Goal: Information Seeking & Learning: Learn about a topic

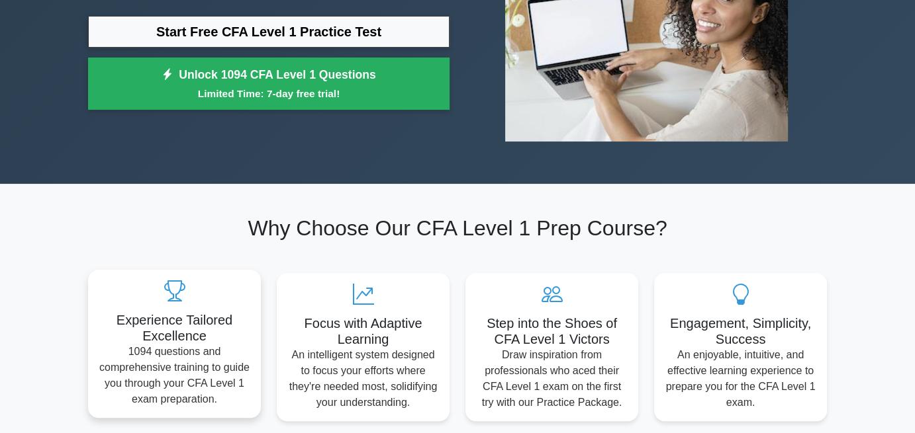
scroll to position [66, 0]
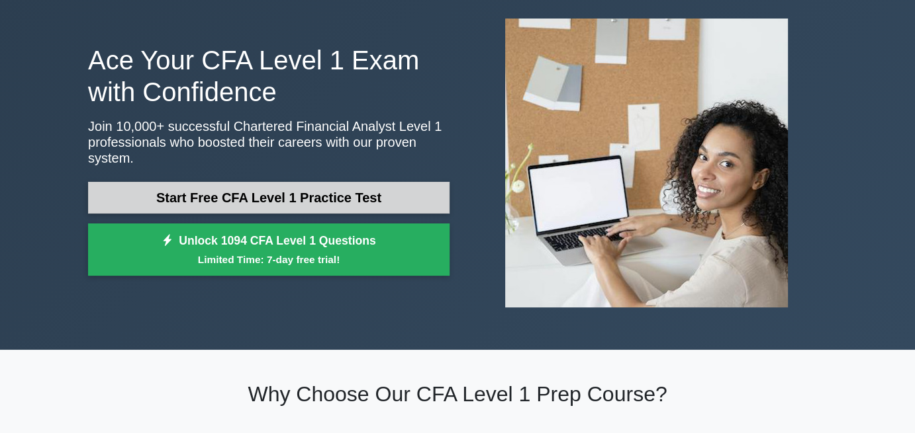
click at [203, 189] on link "Start Free CFA Level 1 Practice Test" at bounding box center [268, 198] width 361 height 32
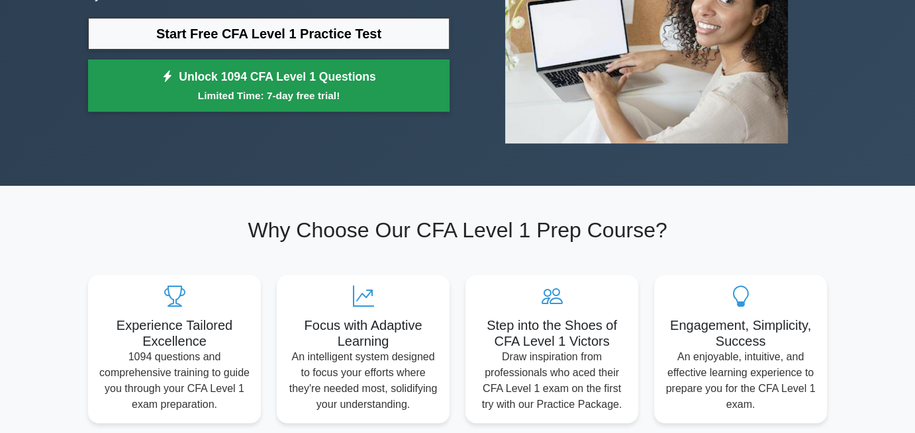
scroll to position [199, 0]
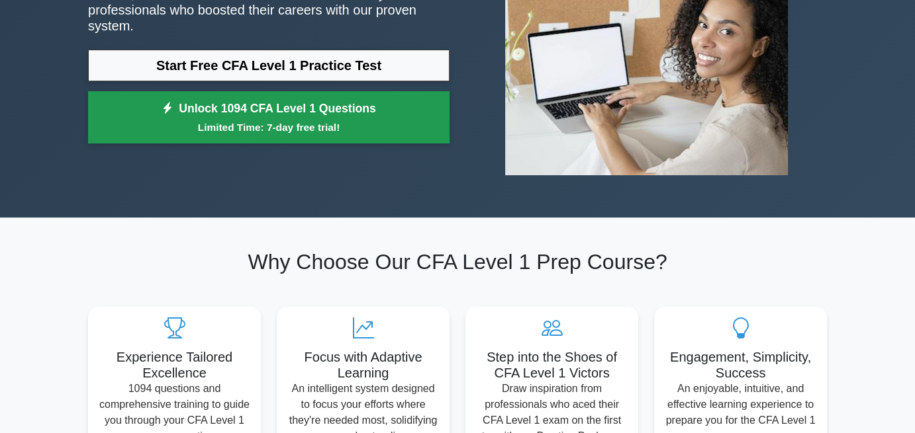
click at [175, 120] on small "Limited Time: 7-day free trial!" at bounding box center [269, 127] width 328 height 15
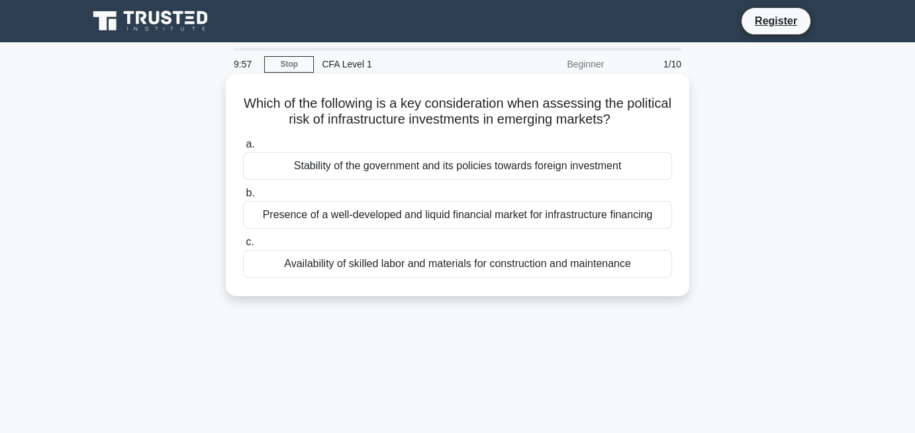
click at [289, 175] on div "Stability of the government and its policies towards foreign investment" at bounding box center [457, 166] width 429 height 28
click at [243, 149] on input "a. Stability of the government and its policies towards foreign investment" at bounding box center [243, 144] width 0 height 9
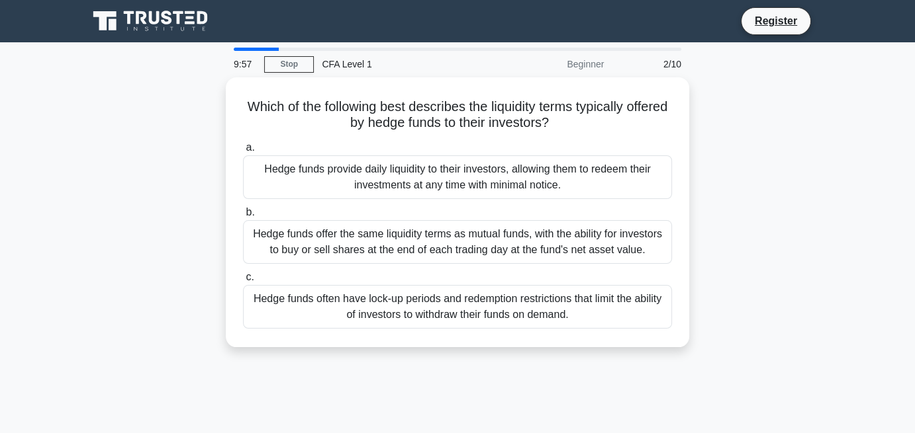
click at [289, 175] on div "Hedge funds provide daily liquidity to their investors, allowing them to redeem…" at bounding box center [457, 178] width 429 height 44
click at [243, 152] on input "a. Hedge funds provide daily liquidity to their investors, allowing them to red…" at bounding box center [243, 148] width 0 height 9
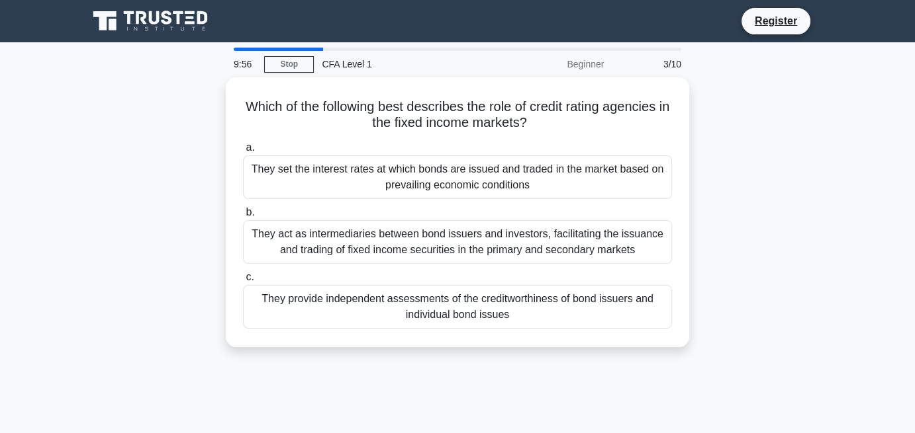
click at [289, 175] on div "They set the interest rates at which bonds are issued and traded in the market …" at bounding box center [457, 178] width 429 height 44
click at [243, 152] on input "a. They set the interest rates at which bonds are issued and traded in the mark…" at bounding box center [243, 148] width 0 height 9
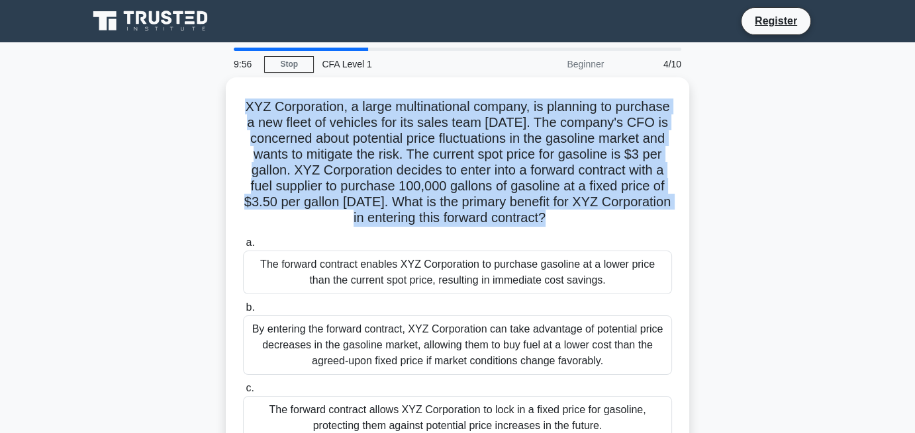
click at [289, 175] on h5 "XYZ Corporation, a large multinational company, is planning to purchase a new f…" at bounding box center [457, 163] width 431 height 128
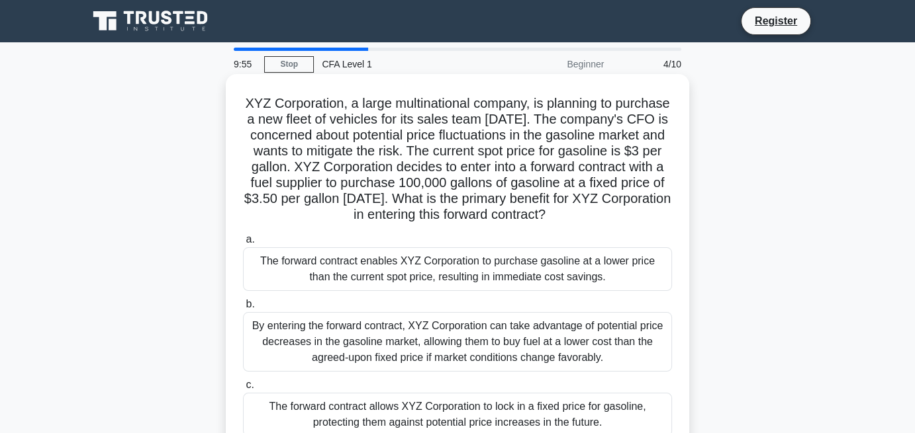
click at [340, 286] on div "The forward contract enables XYZ Corporation to purchase gasoline at a lower pr…" at bounding box center [457, 270] width 429 height 44
click at [243, 244] on input "a. The forward contract enables XYZ Corporation to purchase gasoline at a lower…" at bounding box center [243, 240] width 0 height 9
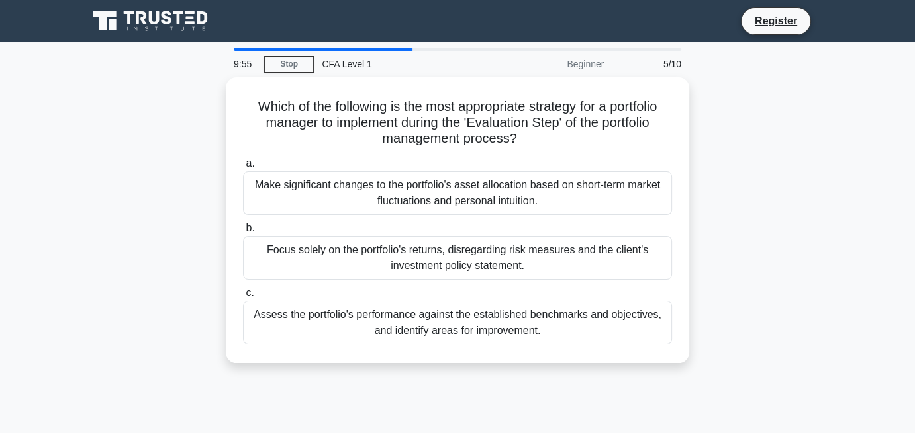
click at [340, 286] on label "c. Assess the portfolio's performance against the established benchmarks and ob…" at bounding box center [457, 315] width 429 height 60
click at [243, 289] on input "c. Assess the portfolio's performance against the established benchmarks and ob…" at bounding box center [243, 293] width 0 height 9
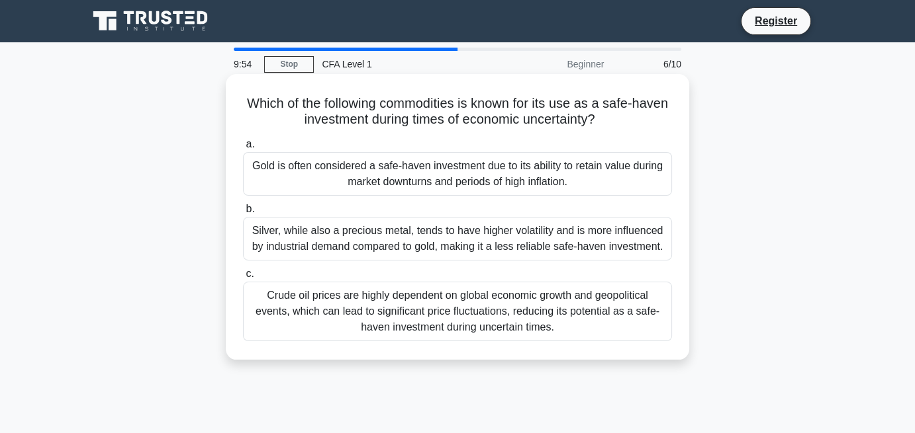
click at [338, 281] on label "c. Crude oil prices are highly dependent on global economic growth and geopolit…" at bounding box center [457, 303] width 429 height 75
click at [243, 279] on input "c. Crude oil prices are highly dependent on global economic growth and geopolit…" at bounding box center [243, 274] width 0 height 9
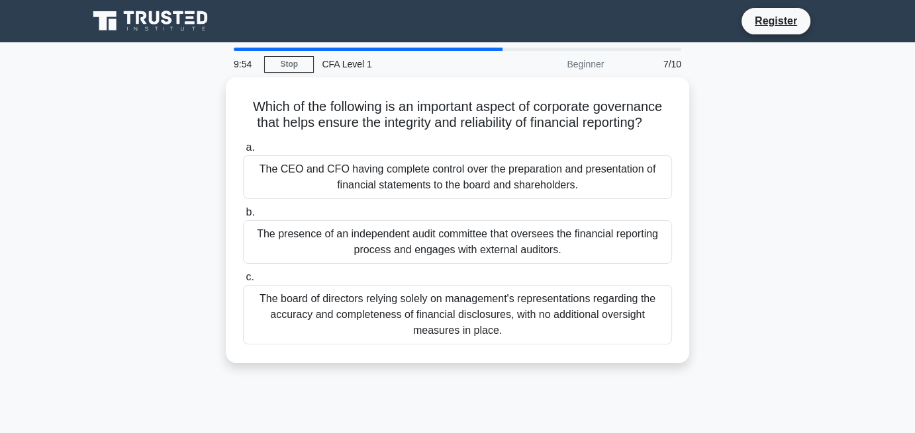
click at [338, 281] on label "c. The board of directors relying solely on management's representations regard…" at bounding box center [457, 306] width 429 height 75
click at [243, 281] on input "c. The board of directors relying solely on management's representations regard…" at bounding box center [243, 277] width 0 height 9
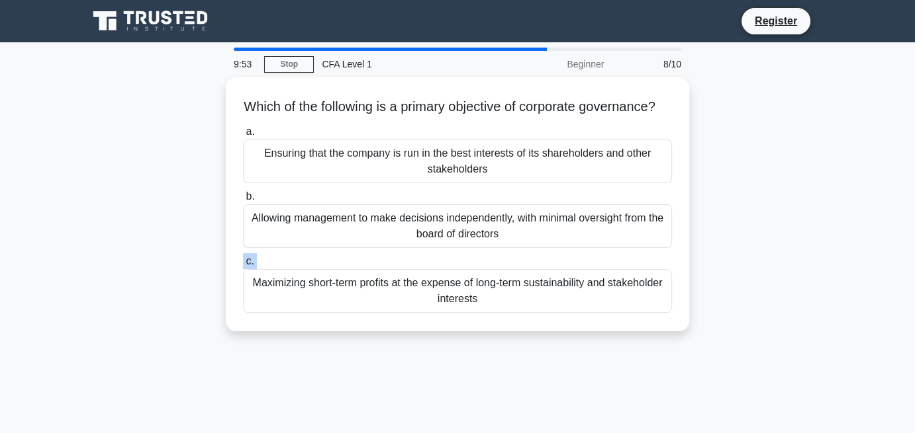
click at [338, 281] on label "c. Maximizing short-term profits at the expense of long-term sustainability and…" at bounding box center [457, 283] width 429 height 60
click at [243, 266] on input "c. Maximizing short-term profits at the expense of long-term sustainability and…" at bounding box center [243, 261] width 0 height 9
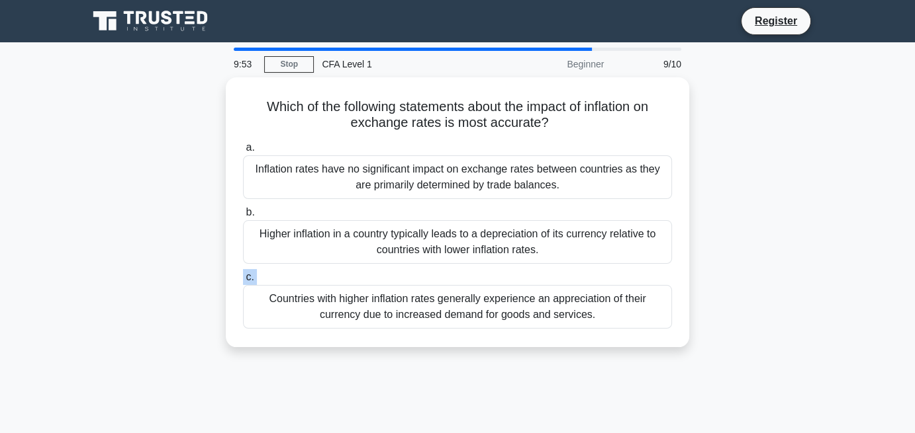
click at [338, 281] on label "c. Countries with higher inflation rates generally experience an appreciation o…" at bounding box center [457, 299] width 429 height 60
click at [243, 281] on input "c. Countries with higher inflation rates generally experience an appreciation o…" at bounding box center [243, 277] width 0 height 9
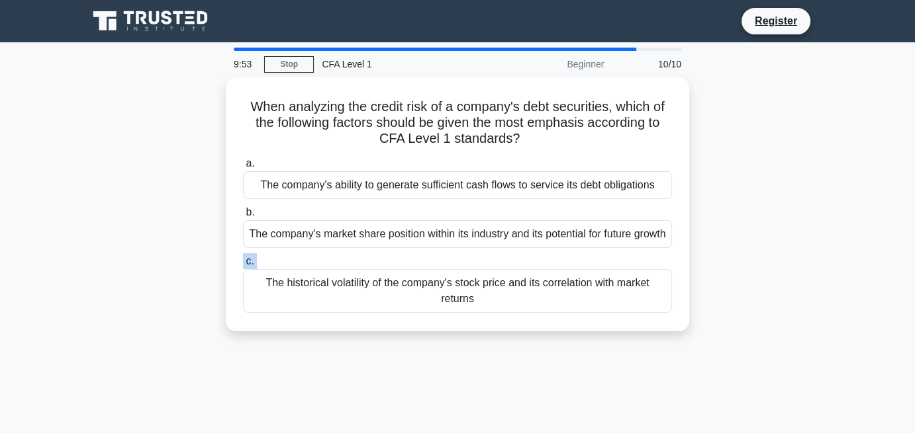
click at [338, 281] on label "c. The historical volatility of the company's stock price and its correlation w…" at bounding box center [457, 283] width 429 height 60
click at [243, 266] on input "c. The historical volatility of the company's stock price and its correlation w…" at bounding box center [243, 261] width 0 height 9
